Goal: Find specific page/section: Find specific page/section

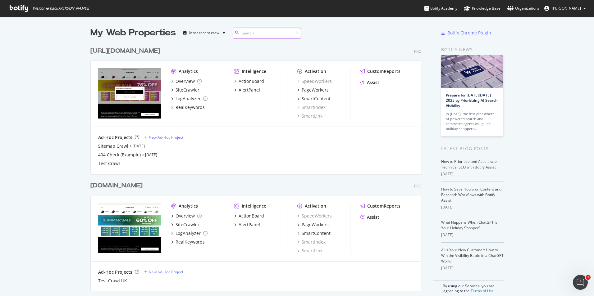
scroll to position [7, 0]
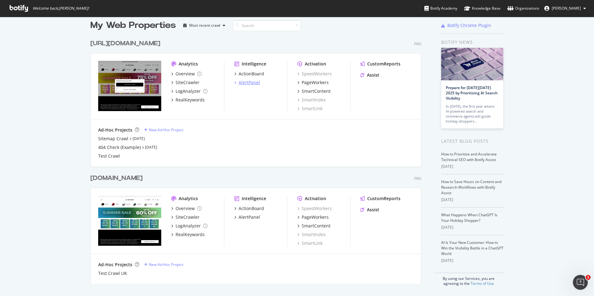
click at [247, 82] on div "AlertPanel" at bounding box center [249, 83] width 21 height 6
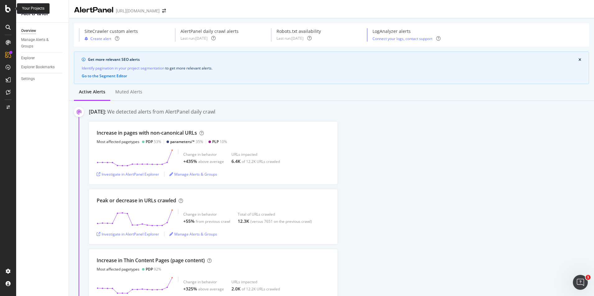
click at [6, 8] on icon at bounding box center [8, 8] width 6 height 7
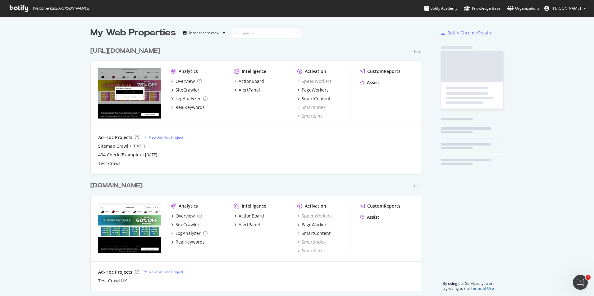
scroll to position [292, 585]
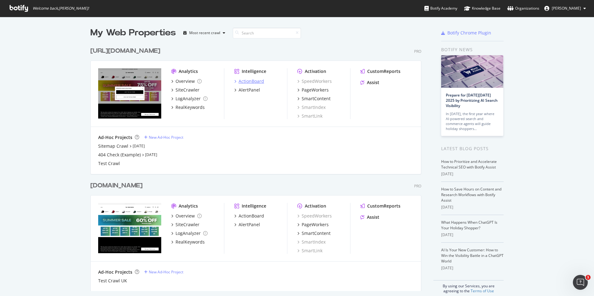
click at [251, 78] on div "ActionBoard" at bounding box center [251, 81] width 25 height 6
